Goal: Find specific page/section: Find specific page/section

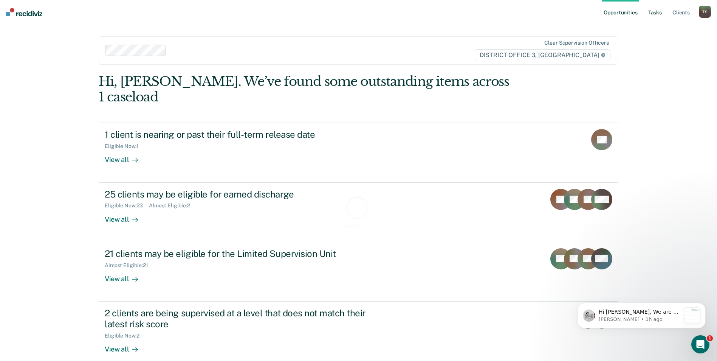
click at [655, 13] on link "Tasks" at bounding box center [655, 12] width 17 height 24
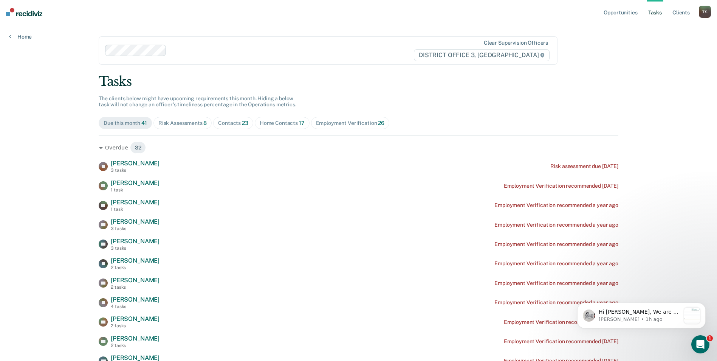
click at [232, 123] on div "Contacts 23" at bounding box center [233, 123] width 30 height 6
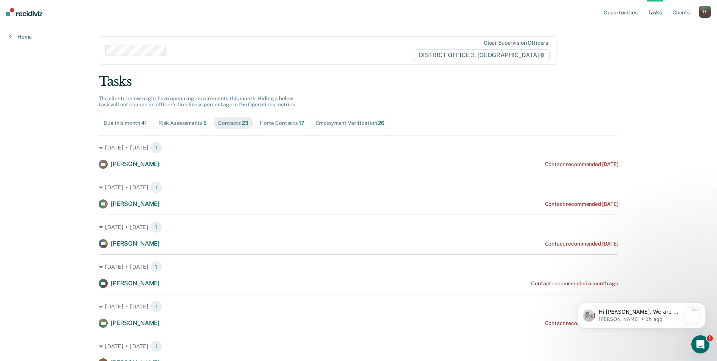
click at [273, 127] on span "Home Contacts 17" at bounding box center [282, 123] width 55 height 12
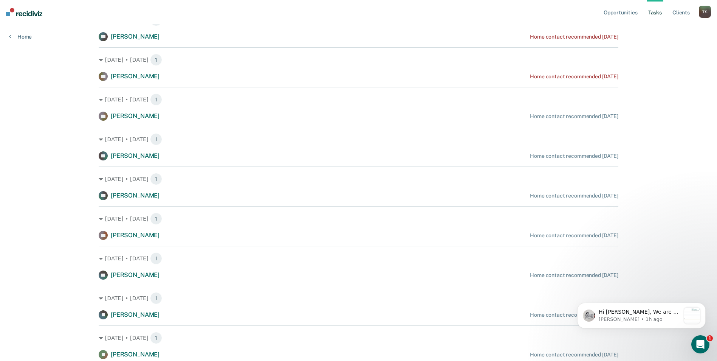
scroll to position [449, 0]
